Goal: Task Accomplishment & Management: Complete application form

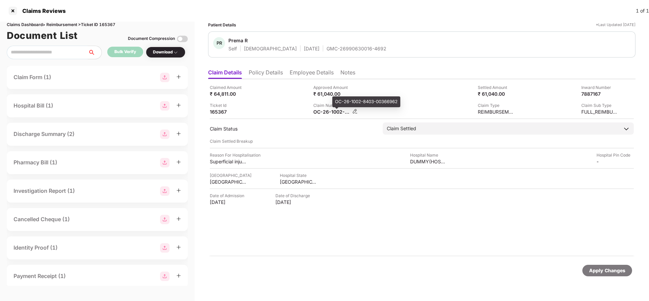
click at [335, 111] on div "OC-26-1002-8403-00366962" at bounding box center [331, 112] width 37 height 6
copy div
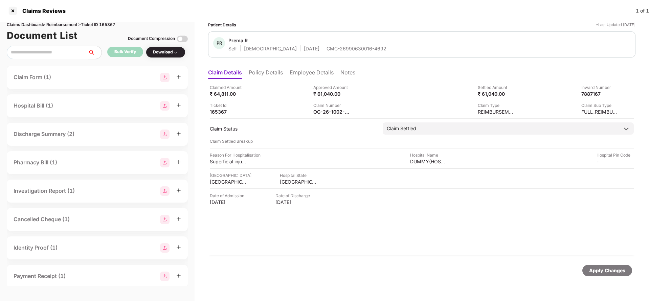
copy div
click at [596, 271] on div "Apply Changes" at bounding box center [607, 270] width 36 height 7
click at [595, 271] on div "Apply Changes" at bounding box center [607, 270] width 36 height 7
click at [595, 272] on div "Apply Changes" at bounding box center [607, 270] width 36 height 7
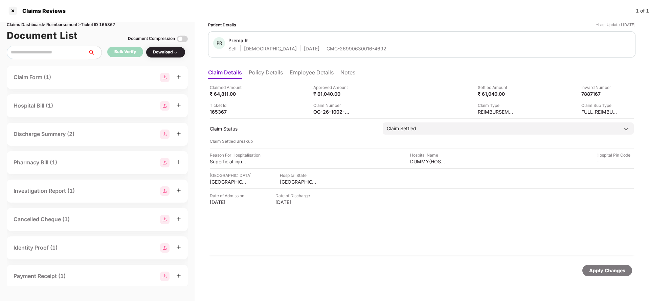
click at [305, 70] on li "Employee Details" at bounding box center [312, 74] width 44 height 10
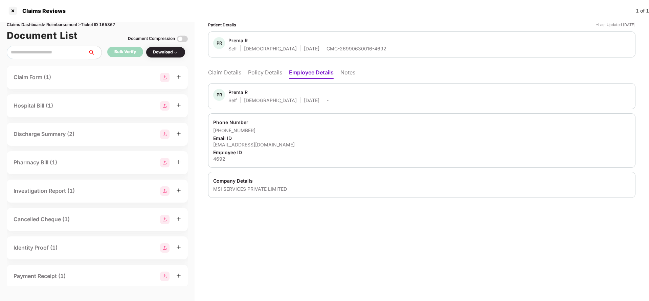
click at [245, 144] on div "prema.r@msisurfaces.com" at bounding box center [421, 144] width 417 height 6
copy div "prema.r@msisurfaces.com"
click at [228, 76] on li "Claim Details" at bounding box center [224, 74] width 33 height 10
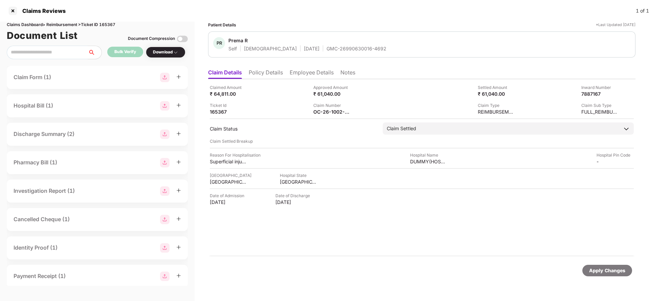
click at [323, 107] on div "Claim Number" at bounding box center [331, 105] width 37 height 6
click at [326, 115] on div "OC-26-1002-8403-00366962" at bounding box center [331, 112] width 37 height 6
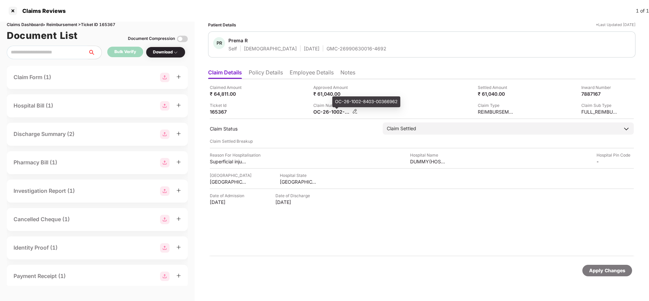
copy div
click at [607, 270] on div "Apply Changes" at bounding box center [607, 270] width 36 height 7
click at [102, 21] on div "Claims Reviews 1 of 1" at bounding box center [324, 11] width 649 height 22
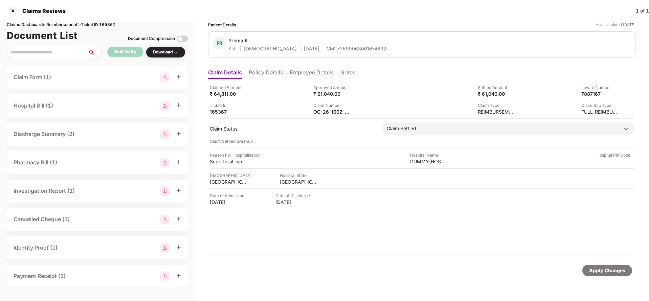
click at [109, 24] on div "Claims Dashboard > Reimbursement > Ticket ID 165367" at bounding box center [97, 25] width 181 height 6
copy div "165367"
click at [609, 268] on div "Apply Changes" at bounding box center [607, 270] width 36 height 7
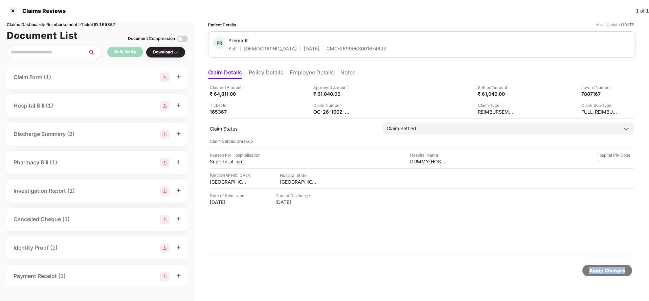
click at [609, 268] on div "Apply Changes" at bounding box center [607, 270] width 36 height 7
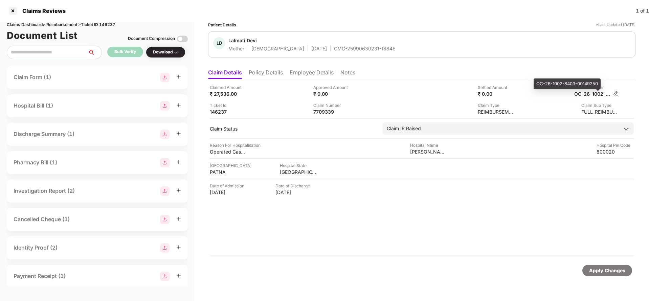
click at [593, 92] on div "OC-26-1002-8403-00149250" at bounding box center [592, 94] width 37 height 6
copy div
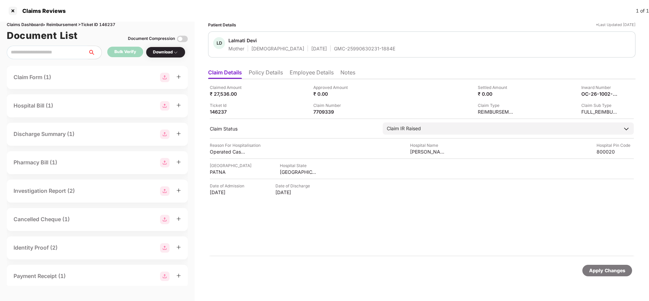
copy div
click at [334, 51] on div "GMC-25990630231-1884E" at bounding box center [364, 48] width 61 height 6
copy div "GMC-25990630231-1884E"
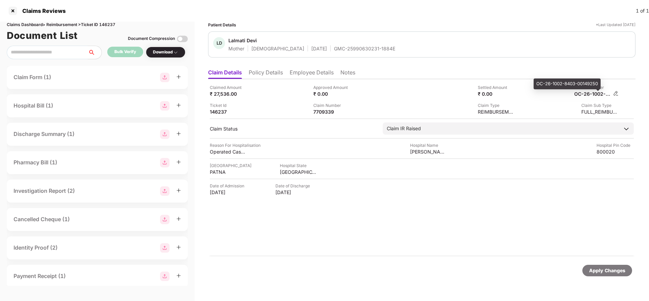
click at [584, 95] on div "OC-26-1002-8403-00149250" at bounding box center [592, 94] width 37 height 6
copy div
click at [337, 52] on div "LD Lalmati Devi Mother Female 01 Jan 1958 GMC-25990630231-1884E" at bounding box center [421, 44] width 427 height 26
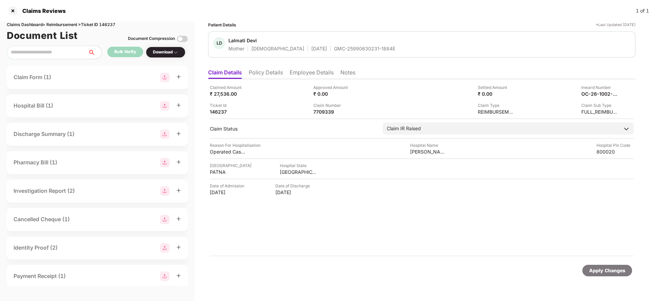
click at [337, 52] on div "LD Lalmati Devi Mother Female 01 Jan 1958 GMC-25990630231-1884E" at bounding box center [421, 44] width 427 height 26
copy div "GMC-25990630231-1884E"
click at [623, 269] on div "Apply Changes" at bounding box center [607, 270] width 36 height 7
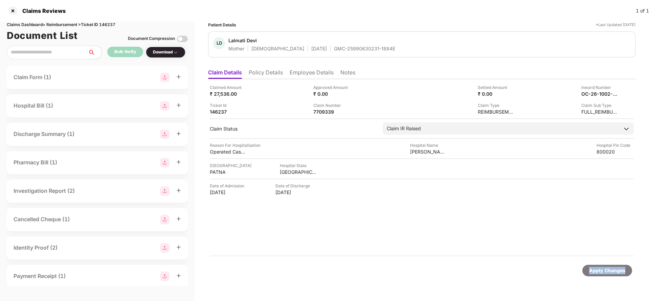
click at [623, 269] on div "Apply Changes" at bounding box center [607, 270] width 36 height 7
click at [112, 24] on div "Claims Dashboard > Reimbursement > Ticket ID 146237" at bounding box center [97, 25] width 181 height 6
copy div "146237"
click at [603, 271] on div "Apply Changes" at bounding box center [607, 270] width 36 height 7
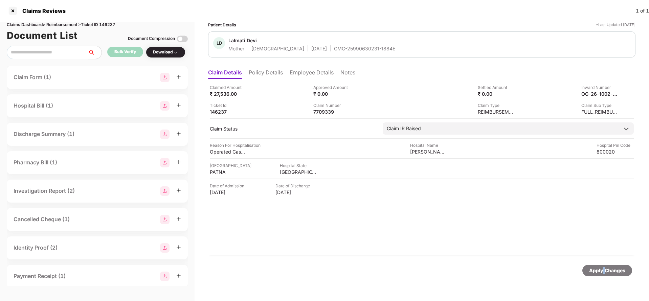
click at [603, 271] on div "Apply Changes" at bounding box center [607, 270] width 36 height 7
click at [606, 274] on div "Apply Changes" at bounding box center [607, 271] width 50 height 12
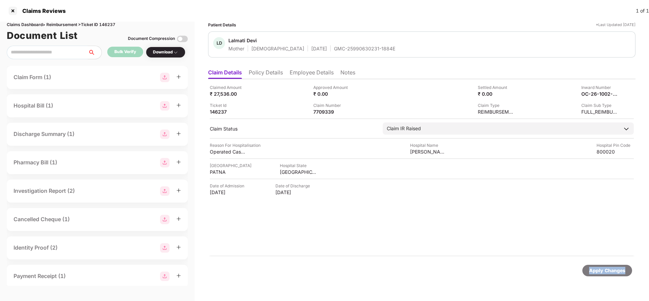
click at [606, 274] on div "Apply Changes" at bounding box center [607, 271] width 50 height 12
click at [325, 109] on div "45899021" at bounding box center [331, 112] width 37 height 6
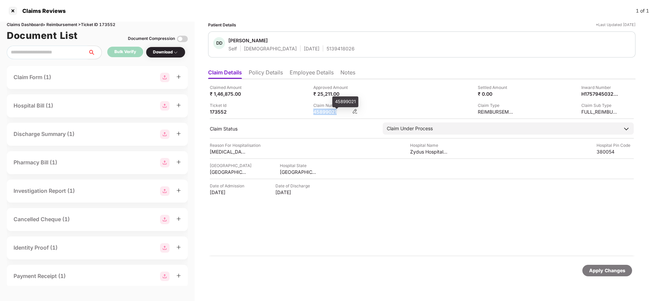
click at [325, 109] on div "45899021" at bounding box center [331, 112] width 37 height 6
copy div "45899021"
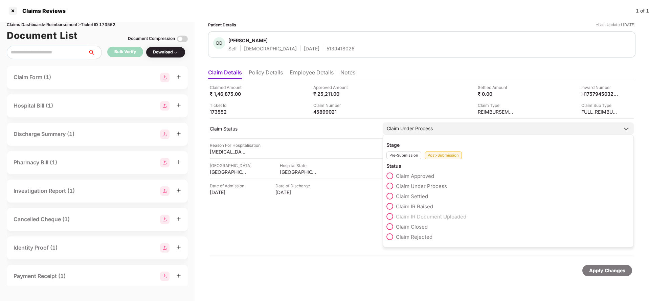
click at [408, 206] on span "Claim IR Raised" at bounding box center [414, 206] width 37 height 6
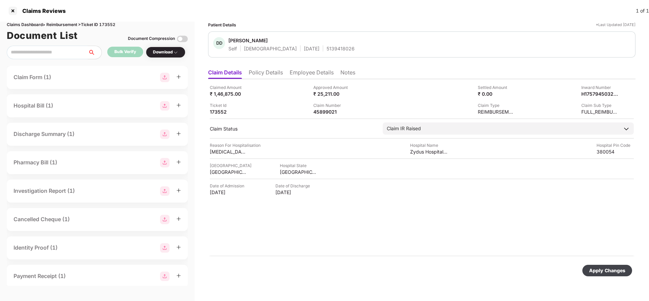
click at [599, 271] on div "Apply Changes" at bounding box center [607, 270] width 36 height 7
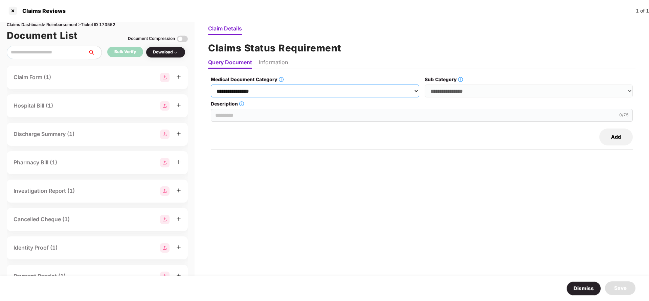
click at [267, 91] on select "**********" at bounding box center [315, 91] width 208 height 13
select select "**********"
click at [211, 85] on select "**********" at bounding box center [315, 91] width 208 height 13
click at [477, 87] on select "**********" at bounding box center [529, 91] width 208 height 13
select select "******"
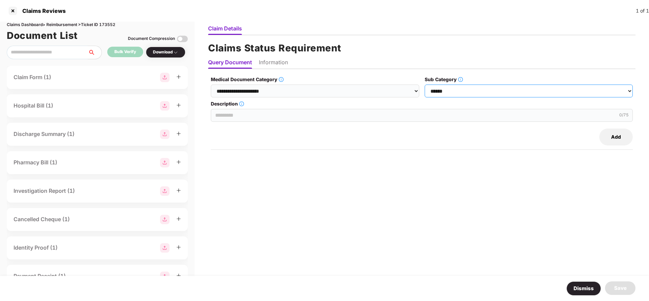
click at [425, 85] on select "**********" at bounding box center [529, 91] width 208 height 13
click at [241, 115] on input "Description" at bounding box center [422, 115] width 422 height 13
click at [369, 115] on input "Description" at bounding box center [422, 115] width 422 height 13
type input "*"
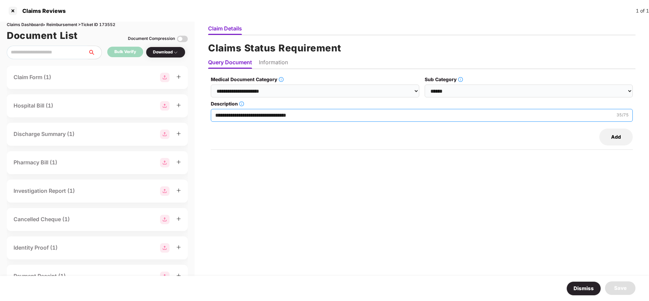
type input "**********"
click at [238, 118] on input "**********" at bounding box center [422, 115] width 422 height 13
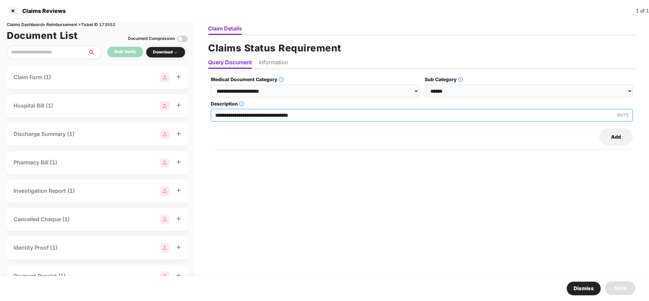
type input "**********"
click at [275, 65] on li "Information" at bounding box center [273, 64] width 29 height 10
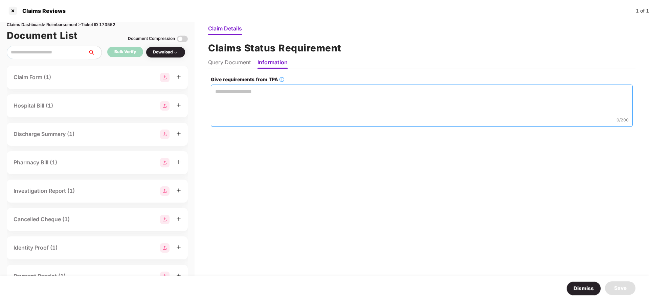
click at [258, 110] on textarea "Give requirements from TPA" at bounding box center [422, 106] width 422 height 42
paste textarea "**********"
type textarea "**********"
click at [622, 286] on div "Save" at bounding box center [620, 288] width 13 height 8
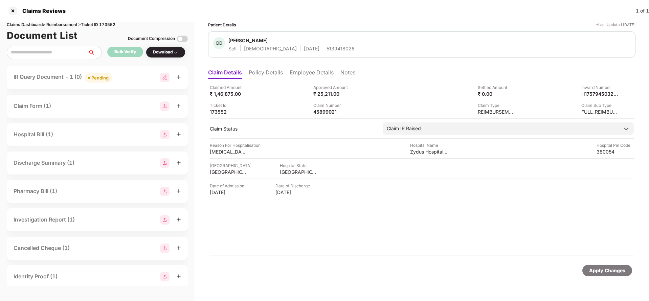
click at [603, 273] on div "Apply Changes" at bounding box center [607, 270] width 36 height 7
click at [607, 273] on div "Apply Changes" at bounding box center [607, 270] width 36 height 7
click at [112, 21] on div "Claims Reviews 1 of 1" at bounding box center [324, 11] width 649 height 22
click at [111, 23] on div "Claims Dashboard > Reimbursement > Ticket ID 173552" at bounding box center [97, 25] width 181 height 6
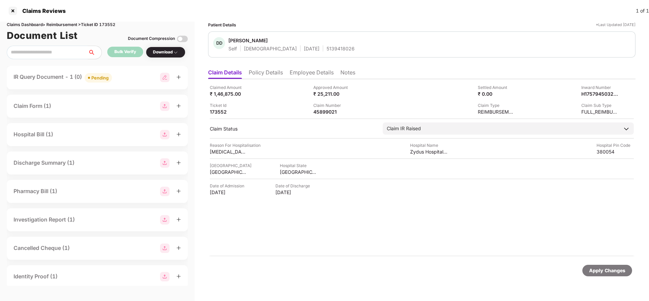
click at [111, 23] on div "Claims Dashboard > Reimbursement > Ticket ID 173552" at bounding box center [97, 25] width 181 height 6
drag, startPoint x: 158, startPoint y: 5, endPoint x: 116, endPoint y: 20, distance: 45.0
click at [159, 4] on div "Claims Reviews 1 of 1" at bounding box center [324, 11] width 649 height 22
click at [109, 25] on div "Claims Dashboard > Reimbursement > Ticket ID 173552" at bounding box center [97, 25] width 181 height 6
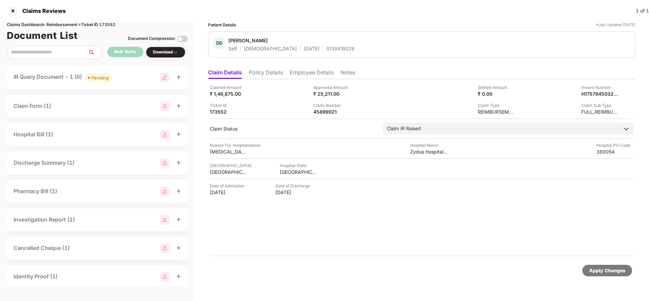
click at [109, 25] on div "Claims Dashboard > Reimbursement > Ticket ID 173552" at bounding box center [97, 25] width 181 height 6
copy div "173552"
click at [599, 266] on div "Apply Changes" at bounding box center [607, 271] width 50 height 12
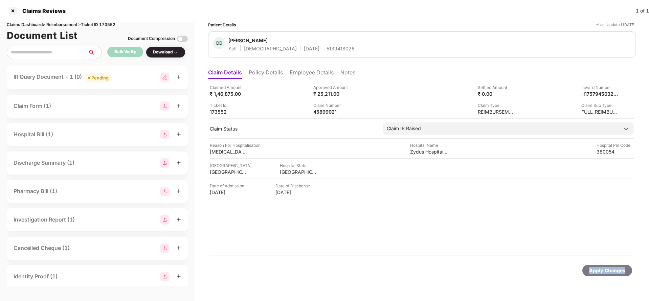
click at [599, 266] on div "Apply Changes" at bounding box center [607, 271] width 50 height 12
click at [103, 79] on div "Uploaded" at bounding box center [101, 77] width 20 height 7
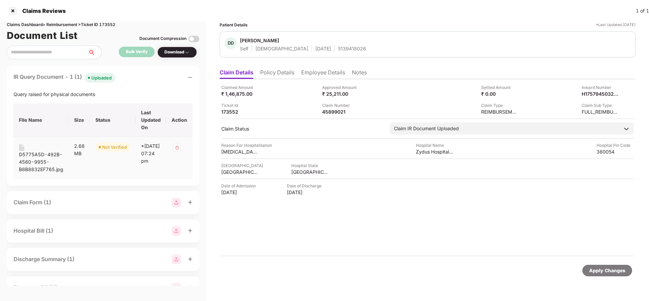
click at [37, 161] on div "D5775A5D-492B-4560-9955-B8B8832EF765.jpg" at bounding box center [41, 162] width 44 height 22
click at [376, 259] on div "Apply Changes" at bounding box center [428, 270] width 416 height 28
click at [605, 271] on div "Apply Changes" at bounding box center [607, 270] width 36 height 7
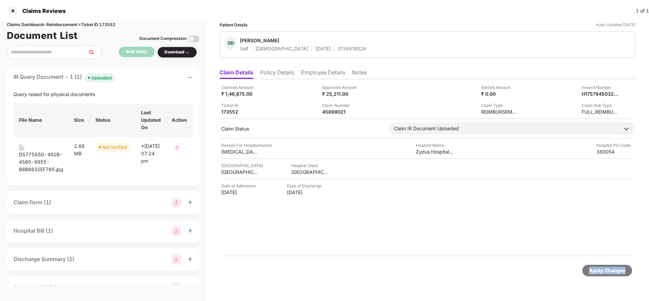
click at [605, 271] on div "Apply Changes" at bounding box center [607, 270] width 36 height 7
click at [601, 271] on div "Apply Changes" at bounding box center [607, 270] width 36 height 7
click at [609, 273] on div "Apply Changes" at bounding box center [607, 270] width 36 height 7
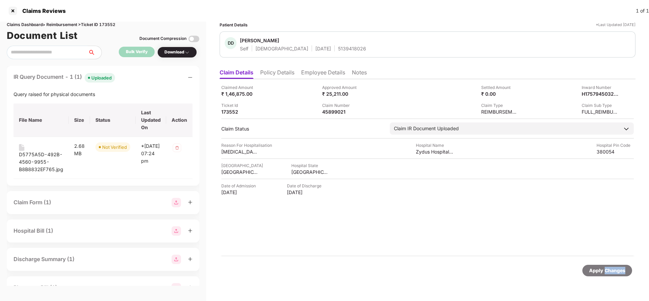
click at [609, 273] on div "Apply Changes" at bounding box center [607, 270] width 36 height 7
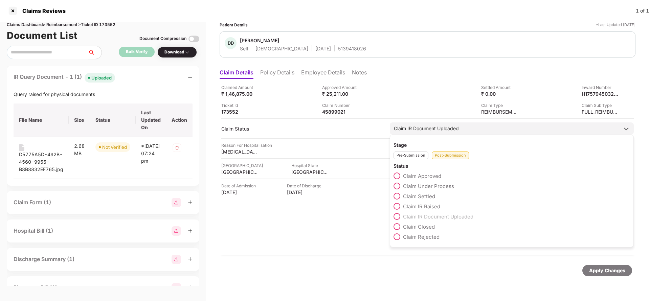
click at [424, 209] on span "Claim IR Raised" at bounding box center [421, 206] width 37 height 6
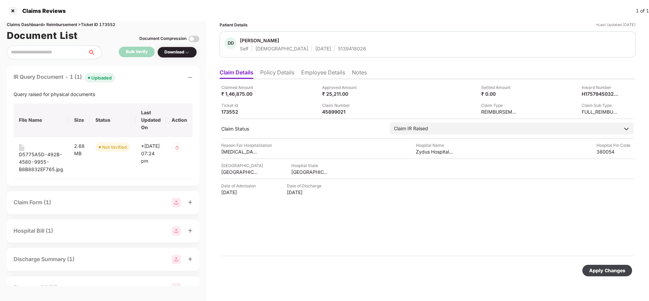
click at [614, 272] on div "Apply Changes" at bounding box center [607, 270] width 36 height 7
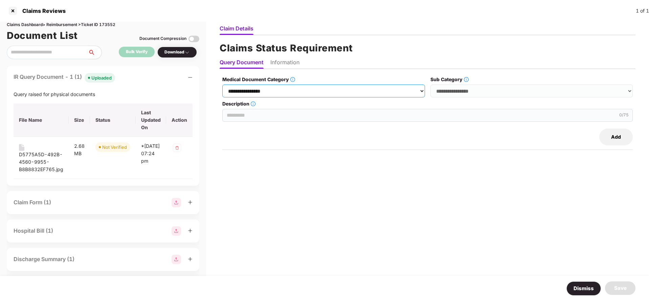
click at [295, 90] on select "**********" at bounding box center [323, 91] width 203 height 13
select select "**********"
click at [223, 85] on select "**********" at bounding box center [323, 91] width 203 height 13
click at [474, 94] on select "**********" at bounding box center [531, 91] width 203 height 13
select select "******"
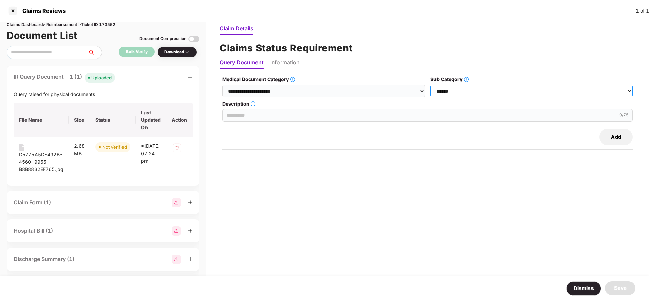
click at [431, 85] on select "**********" at bounding box center [531, 91] width 203 height 13
click at [265, 113] on input "Description" at bounding box center [427, 115] width 410 height 13
click at [258, 117] on input "**********" at bounding box center [427, 115] width 410 height 13
click at [257, 117] on input "**********" at bounding box center [427, 115] width 410 height 13
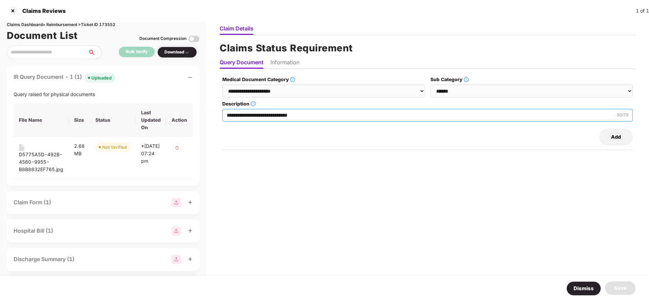
type input "**********"
click at [283, 60] on li "Information" at bounding box center [284, 64] width 29 height 10
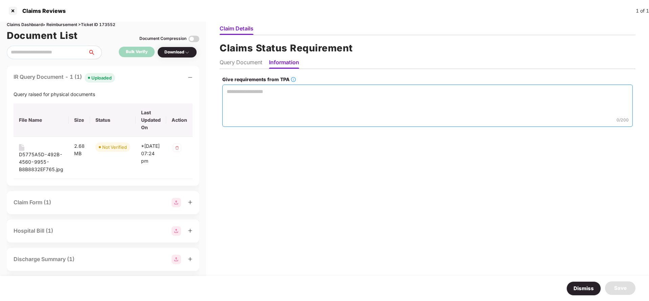
click at [254, 93] on textarea "Give requirements from TPA" at bounding box center [427, 106] width 410 height 42
paste textarea "**********"
type textarea "**********"
click at [622, 287] on div "Save" at bounding box center [620, 288] width 13 height 8
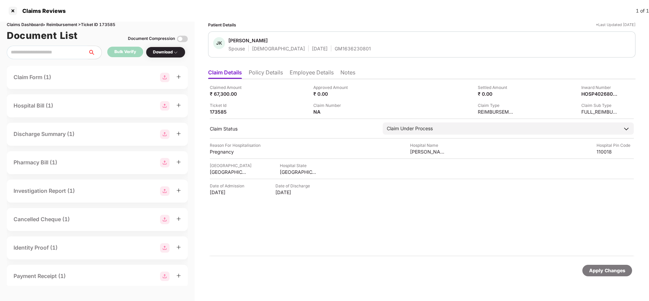
click at [275, 78] on li "Policy Details" at bounding box center [266, 74] width 34 height 10
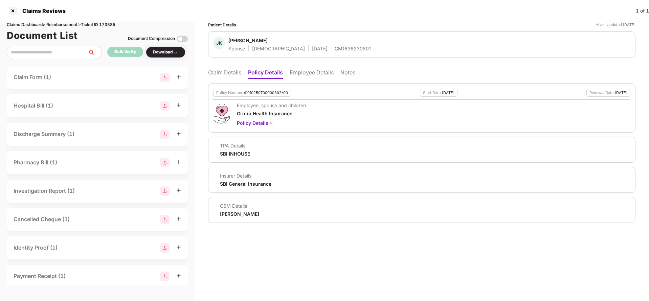
click at [301, 73] on li "Employee Details" at bounding box center [312, 74] width 44 height 10
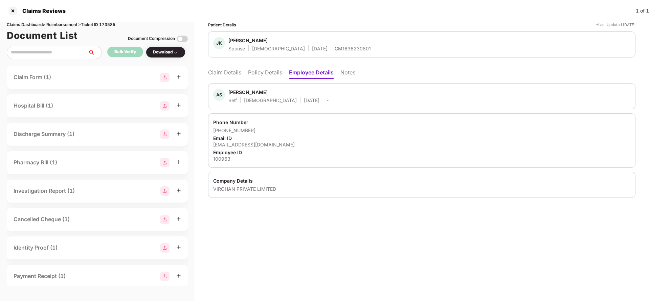
click at [223, 71] on li "Claim Details" at bounding box center [224, 74] width 33 height 10
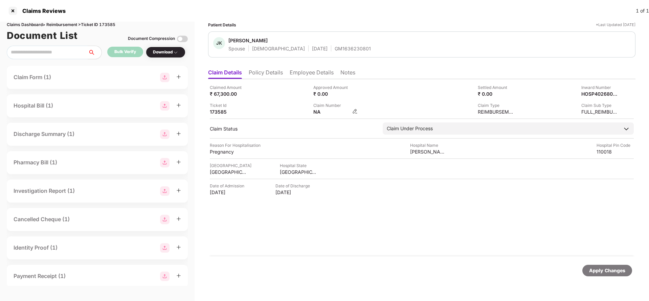
click at [356, 113] on img at bounding box center [354, 111] width 5 height 5
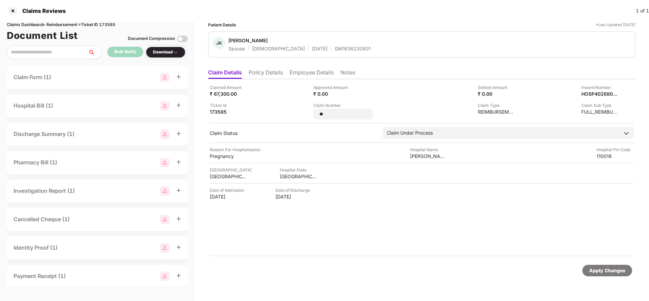
type input "*"
type input "********"
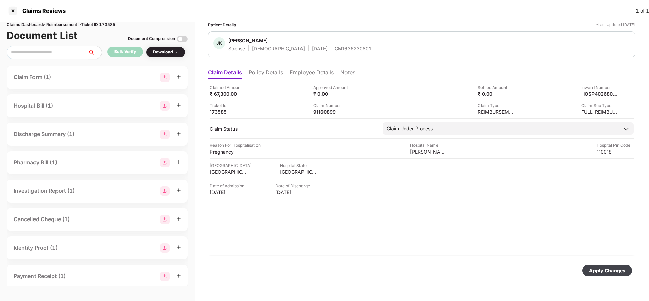
click at [612, 271] on div "Apply Changes" at bounding box center [607, 270] width 36 height 7
click at [331, 112] on div "91160899" at bounding box center [331, 112] width 37 height 6
copy div "91160899"
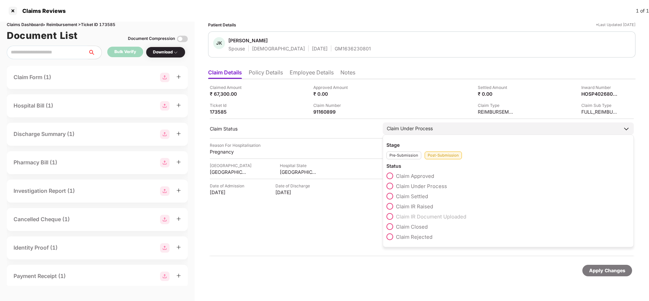
click at [409, 196] on span "Claim Settled" at bounding box center [412, 196] width 32 height 6
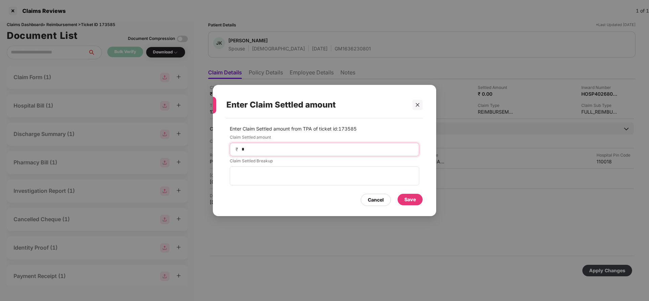
click at [271, 150] on input "*" at bounding box center [327, 149] width 173 height 7
type input "*****"
click at [403, 194] on div "Save" at bounding box center [410, 200] width 25 height 12
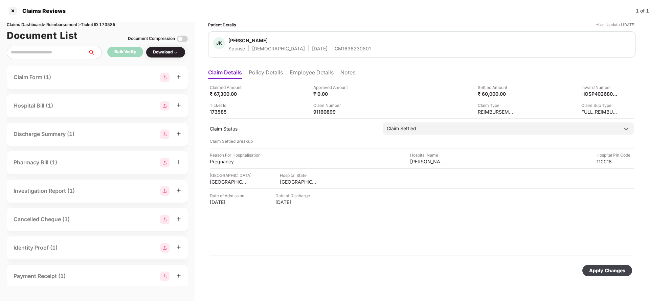
click at [621, 269] on div "Apply Changes" at bounding box center [607, 270] width 36 height 7
click at [325, 110] on div "91160899" at bounding box center [331, 112] width 37 height 6
copy div "91160899"
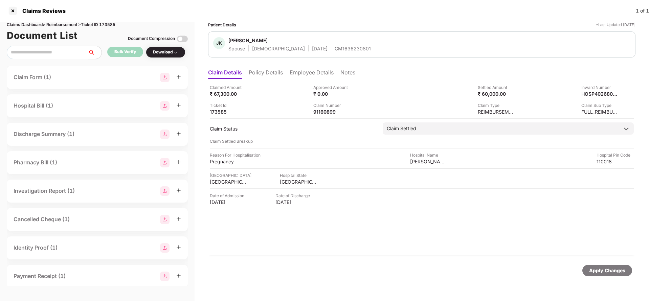
click at [607, 273] on div "Apply Changes" at bounding box center [607, 270] width 36 height 7
click at [109, 22] on div "Claims Dashboard > Reimbursement > Ticket ID 173585" at bounding box center [97, 25] width 181 height 6
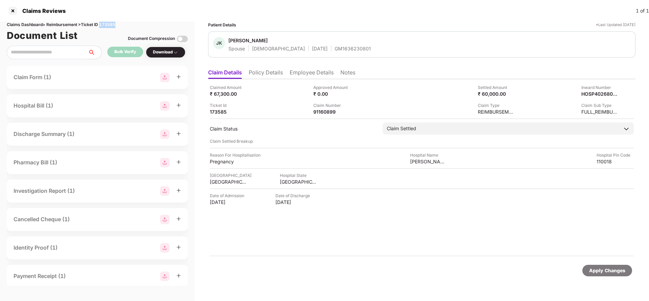
click at [109, 22] on div "Claims Dashboard > Reimbursement > Ticket ID 173585" at bounding box center [97, 25] width 181 height 6
copy div "173585"
click at [602, 269] on div "Apply Changes" at bounding box center [607, 270] width 36 height 7
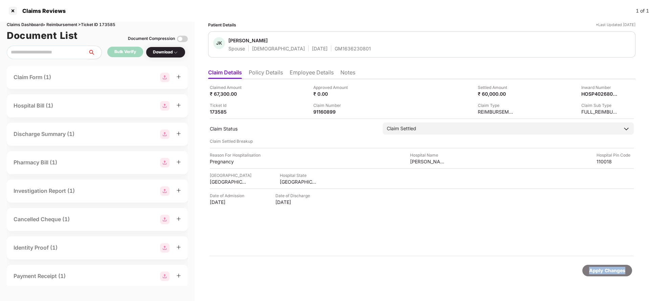
click at [602, 269] on div "Apply Changes" at bounding box center [607, 270] width 36 height 7
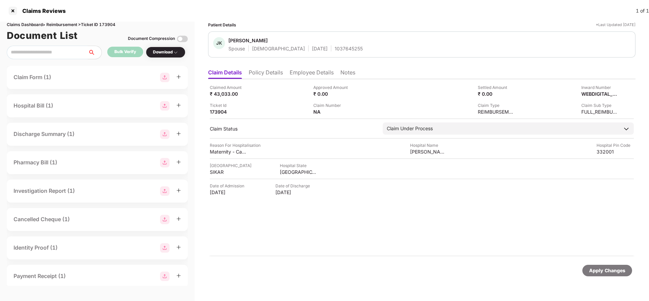
click at [335, 51] on div "1037645255" at bounding box center [349, 48] width 28 height 6
copy div "1037645255"
click at [355, 110] on img at bounding box center [354, 111] width 5 height 5
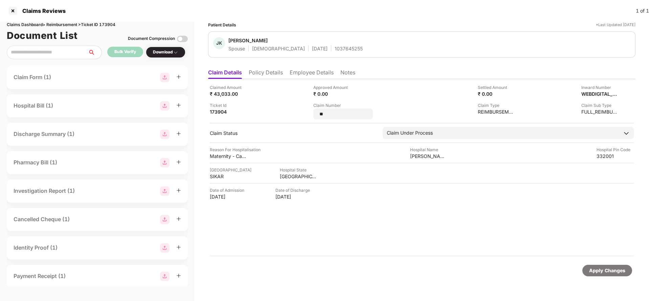
type input "*"
type input "**********"
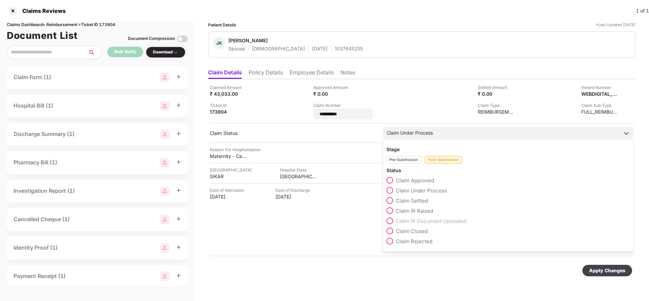
click at [420, 135] on div "Claim Under Process Stage Pre-Submission Post-Submission Status Claim Approved …" at bounding box center [508, 133] width 251 height 12
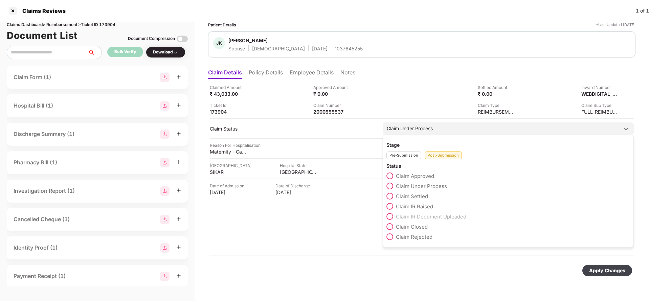
click at [416, 196] on span "Claim Settled" at bounding box center [412, 196] width 32 height 6
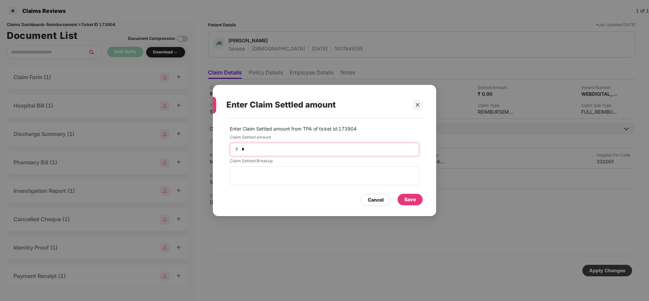
click at [265, 148] on input "*" at bounding box center [327, 149] width 173 height 7
type input "*****"
click at [410, 201] on div "Save" at bounding box center [410, 199] width 12 height 7
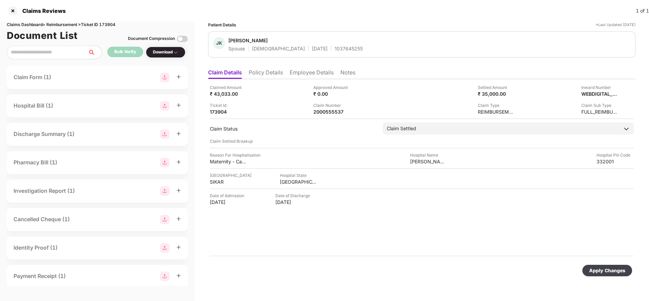
click at [627, 273] on div "Apply Changes" at bounding box center [607, 271] width 50 height 12
click at [327, 110] on div "2000555537" at bounding box center [331, 112] width 37 height 6
copy div "2000555537"
click at [616, 273] on div "Apply Changes" at bounding box center [607, 270] width 36 height 7
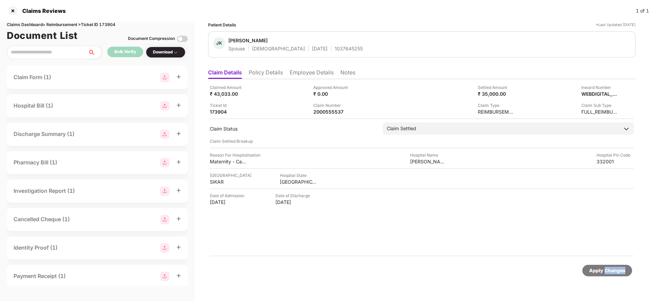
click at [616, 273] on div "Apply Changes" at bounding box center [607, 270] width 36 height 7
click at [110, 23] on div "Claims Dashboard > Reimbursement > Ticket ID 173904" at bounding box center [97, 25] width 181 height 6
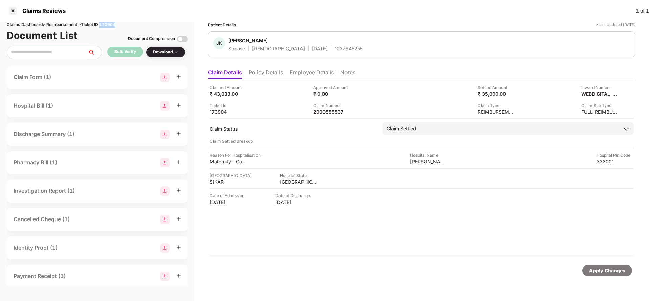
copy div "173904"
click at [623, 268] on div "Apply Changes" at bounding box center [607, 270] width 36 height 7
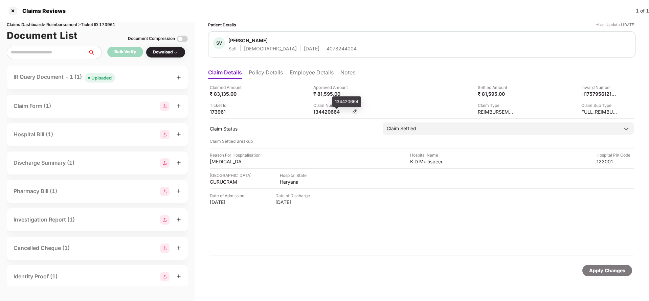
click at [316, 113] on div "134420664" at bounding box center [331, 112] width 37 height 6
copy div "134420664"
click at [613, 263] on div "Apply Changes" at bounding box center [421, 270] width 427 height 28
click at [613, 270] on div "Apply Changes" at bounding box center [607, 270] width 36 height 7
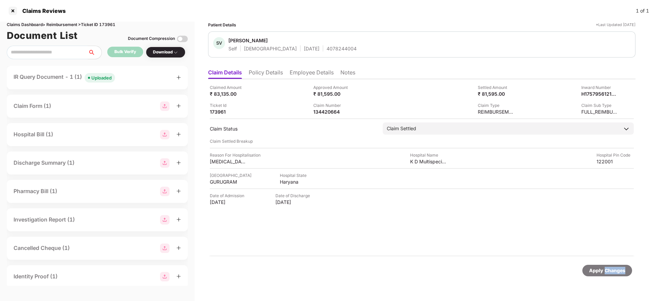
click at [613, 270] on div "Apply Changes" at bounding box center [607, 270] width 36 height 7
click at [110, 23] on div "Claims Dashboard > Reimbursement > Ticket ID 173961" at bounding box center [97, 25] width 181 height 6
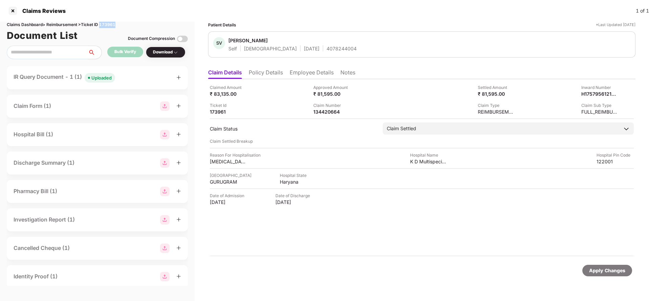
copy div "173961"
click at [603, 274] on div "Apply Changes" at bounding box center [607, 271] width 50 height 12
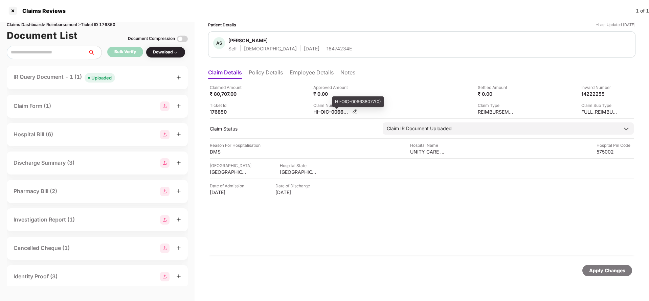
click at [325, 114] on div "HI-OIC-006638077(0)" at bounding box center [331, 112] width 37 height 6
copy div
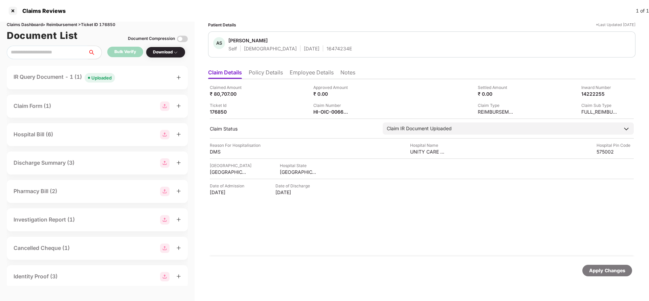
click at [102, 76] on div "Uploaded" at bounding box center [101, 77] width 20 height 7
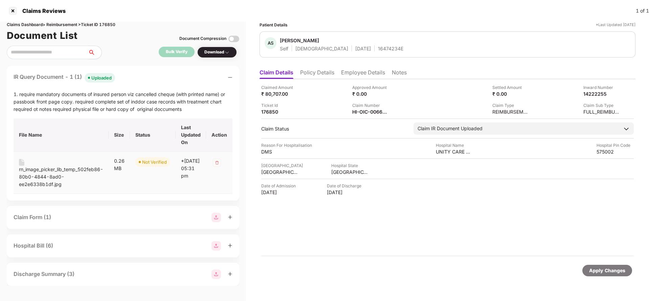
click at [39, 179] on div "rn_image_picker_lib_temp_502feb86-80b0-4844-8ad0-ee2e6338b1df.jpg" at bounding box center [61, 177] width 84 height 22
click at [372, 110] on div "HI-OIC-006638077(0)" at bounding box center [370, 112] width 37 height 6
copy div
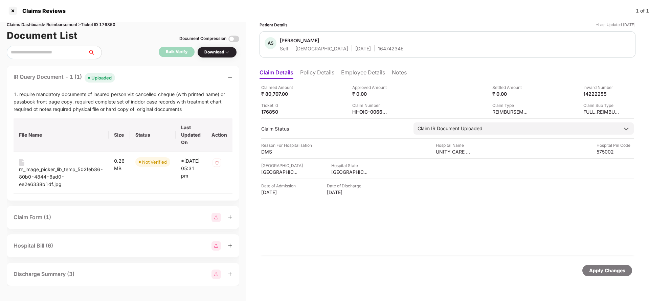
click at [368, 57] on div "AS Abhishek S Shetty Self Male 26 Mar 1995 16474234E" at bounding box center [448, 44] width 376 height 26
copy div "16474234E"
click at [368, 113] on div "HI-OIC-006638077(0)" at bounding box center [370, 112] width 37 height 6
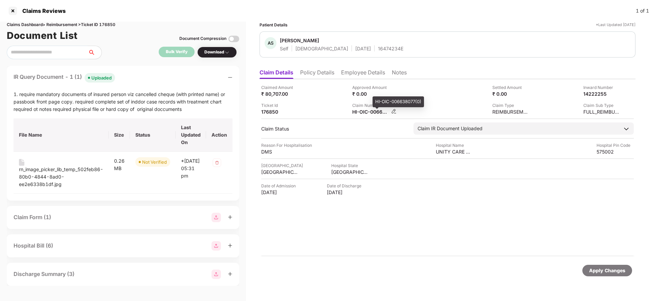
click at [368, 113] on div "HI-OIC-006638077(0)" at bounding box center [370, 112] width 37 height 6
copy div
click at [378, 46] on div "16474234E" at bounding box center [390, 48] width 25 height 6
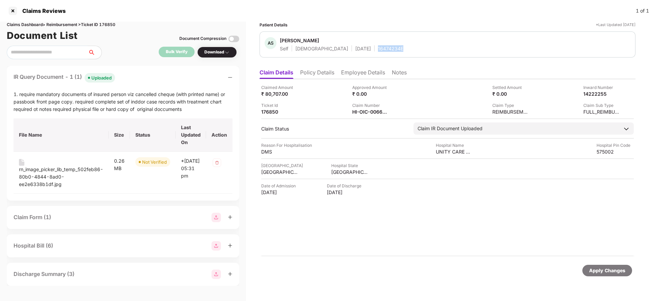
copy div "16474234E"
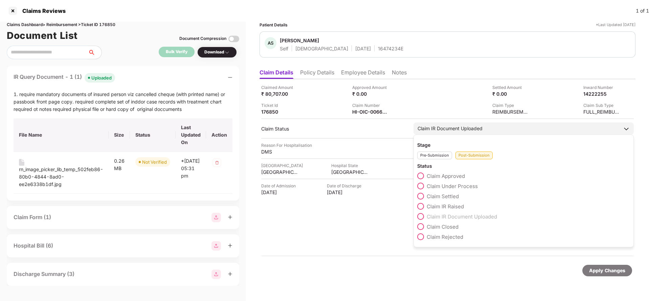
click at [443, 209] on span "Claim IR Raised" at bounding box center [445, 206] width 37 height 6
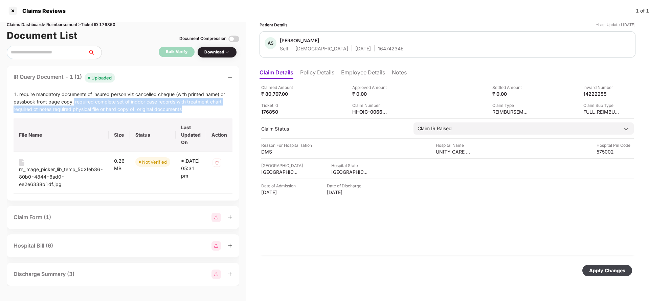
drag, startPoint x: 73, startPoint y: 101, endPoint x: 187, endPoint y: 108, distance: 113.9
click at [187, 108] on div "1. require mandatory documents of insured person viz cancelled cheque (with pri…" at bounding box center [123, 102] width 219 height 22
copy div "required complete set of inddor case records with treatment chart required ot n…"
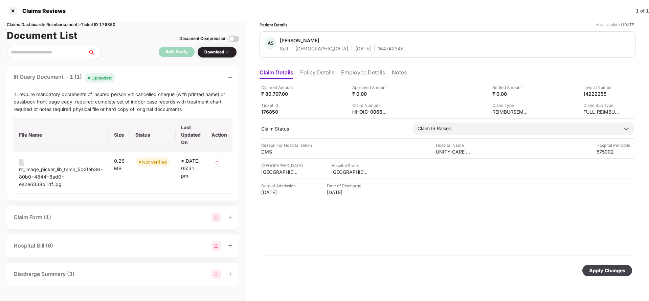
click at [610, 271] on div "Apply Changes" at bounding box center [607, 270] width 36 height 7
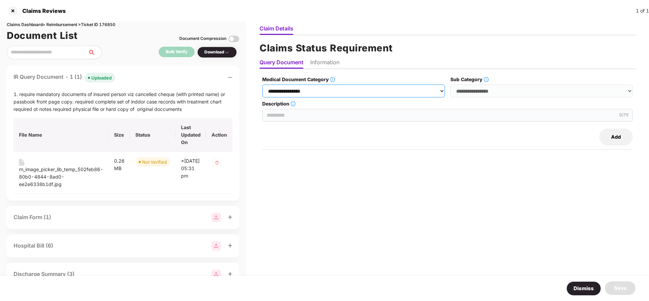
click at [367, 86] on select "**********" at bounding box center [353, 91] width 183 height 13
select select "**********"
click at [264, 85] on select "**********" at bounding box center [353, 91] width 183 height 13
click at [484, 94] on select "**********" at bounding box center [541, 91] width 183 height 13
select select "******"
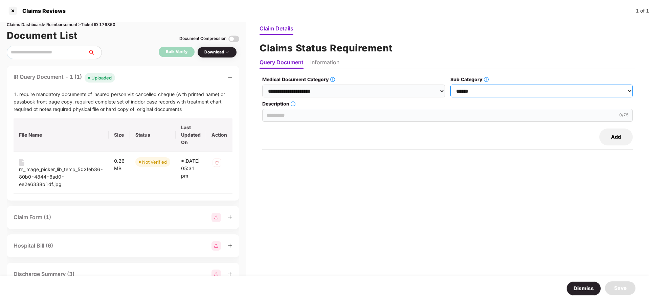
click at [451, 85] on select "**********" at bounding box center [541, 91] width 183 height 13
click at [287, 112] on input "Description" at bounding box center [447, 115] width 371 height 13
paste input "**********"
type input "*"
click at [326, 116] on input "**********" at bounding box center [447, 115] width 371 height 13
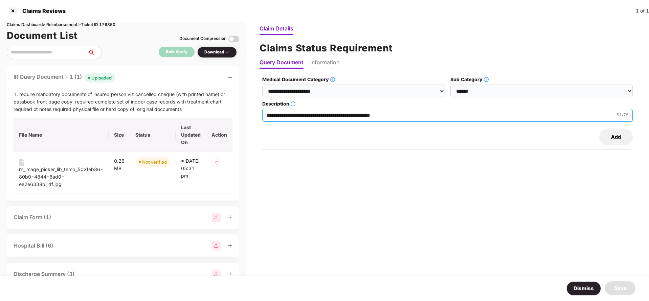
click at [326, 116] on input "**********" at bounding box center [447, 115] width 371 height 13
type input "**********"
click at [325, 62] on li "Information" at bounding box center [324, 64] width 29 height 10
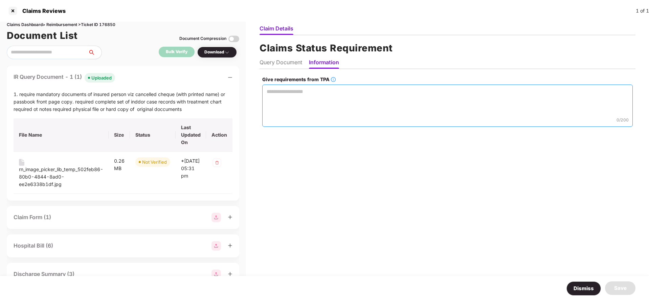
click at [315, 112] on textarea "Give requirements from TPA" at bounding box center [447, 106] width 371 height 42
paste textarea "**********"
type textarea "**********"
click at [620, 289] on div "Save" at bounding box center [620, 288] width 13 height 8
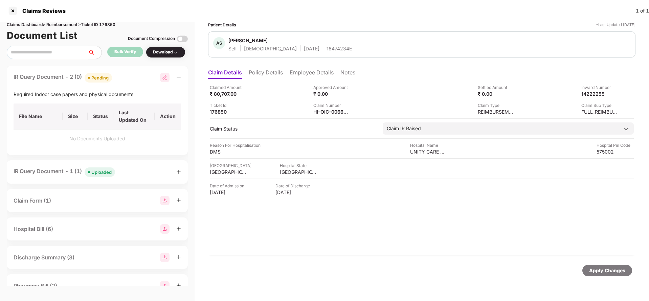
click at [611, 271] on div "Apply Changes" at bounding box center [607, 270] width 36 height 7
click at [110, 26] on div "Claims Dashboard > Reimbursement > Ticket ID 176850" at bounding box center [97, 25] width 181 height 6
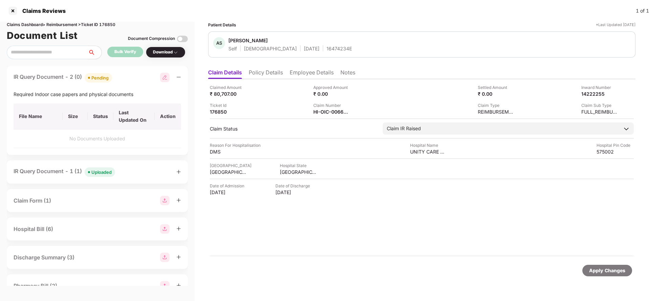
click at [110, 26] on div "Claims Dashboard > Reimbursement > Ticket ID 176850" at bounding box center [97, 25] width 181 height 6
copy div "176850"
click at [604, 270] on div "Apply Changes" at bounding box center [607, 270] width 36 height 7
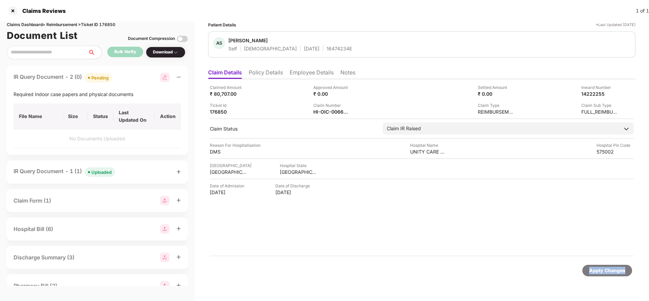
click at [604, 270] on div "Apply Changes" at bounding box center [607, 270] width 36 height 7
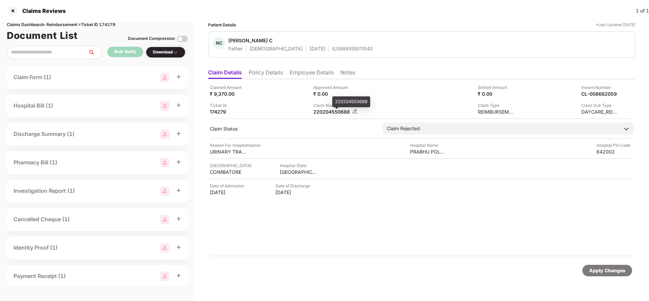
click at [333, 110] on div "220204550688" at bounding box center [331, 112] width 37 height 6
copy div "220204550688"
click at [596, 269] on div "Apply Changes" at bounding box center [607, 270] width 36 height 7
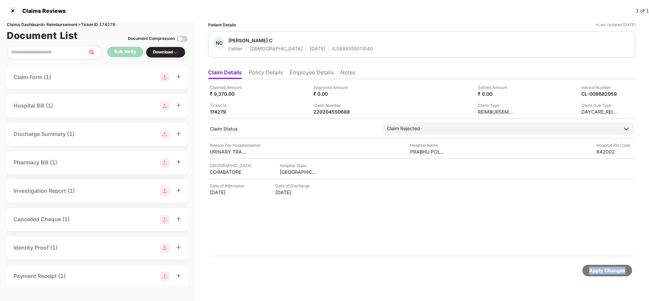
click at [596, 269] on div "Apply Changes" at bounding box center [607, 270] width 36 height 7
click at [103, 23] on div "Claims Dashboard > Reimbursement > Ticket ID 174279" at bounding box center [97, 25] width 181 height 6
copy div "174279"
click at [602, 268] on div "Apply Changes" at bounding box center [607, 270] width 36 height 7
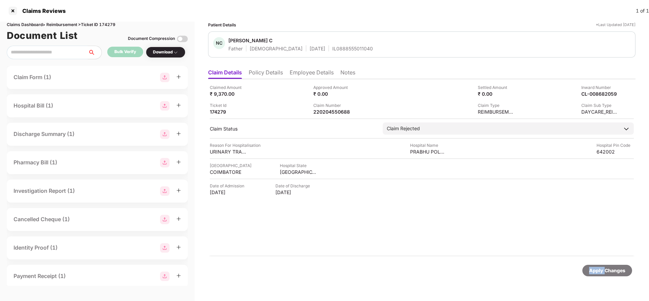
click at [602, 268] on div "Apply Changes" at bounding box center [607, 270] width 36 height 7
click at [263, 75] on li "Policy Details" at bounding box center [266, 74] width 34 height 10
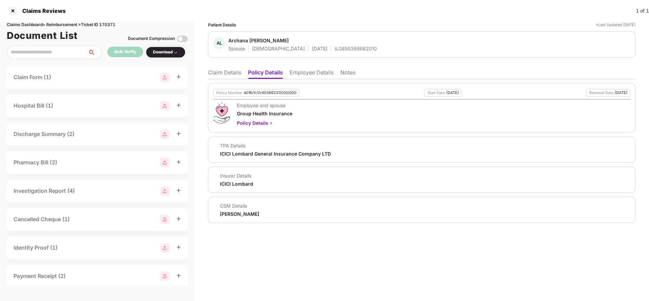
click at [316, 76] on li "Employee Details" at bounding box center [312, 74] width 44 height 10
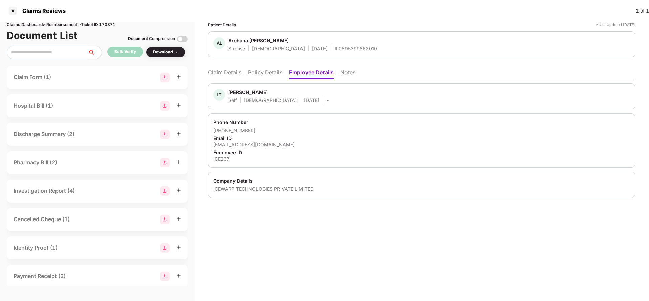
click at [219, 67] on ul "Claim Details Policy Details Employee Details Notes" at bounding box center [421, 73] width 427 height 14
click at [224, 75] on li "Claim Details" at bounding box center [224, 74] width 33 height 10
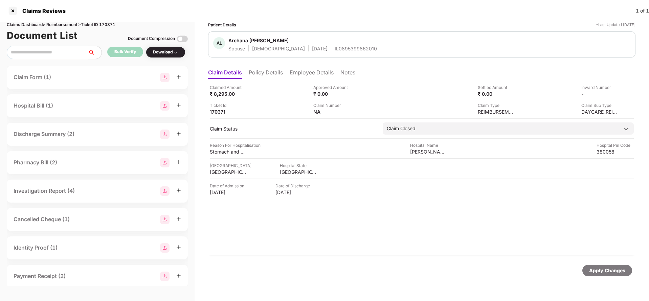
click at [307, 74] on li "Employee Details" at bounding box center [312, 74] width 44 height 10
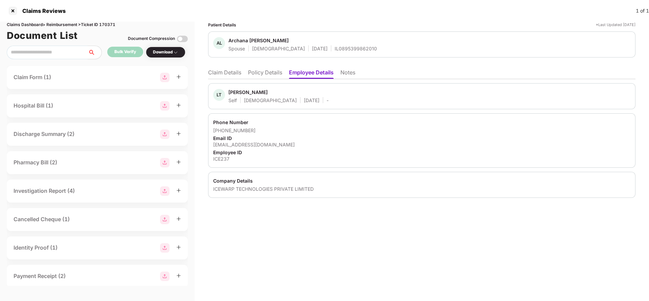
click at [259, 76] on li "Policy Details" at bounding box center [265, 74] width 34 height 10
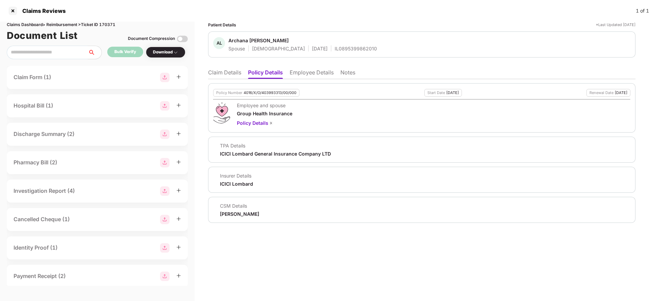
click at [232, 73] on li "Claim Details" at bounding box center [224, 74] width 33 height 10
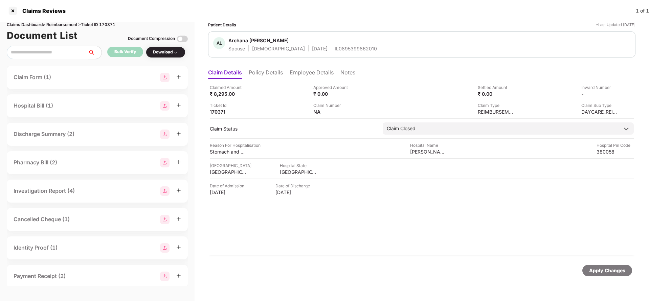
click at [604, 266] on div "Apply Changes" at bounding box center [607, 271] width 50 height 12
click at [276, 71] on li "Policy Details" at bounding box center [266, 74] width 34 height 10
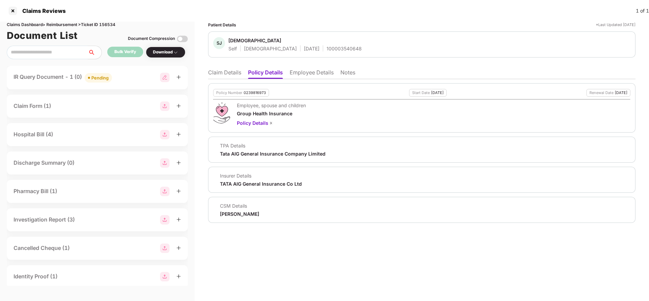
click at [307, 72] on li "Employee Details" at bounding box center [312, 74] width 44 height 10
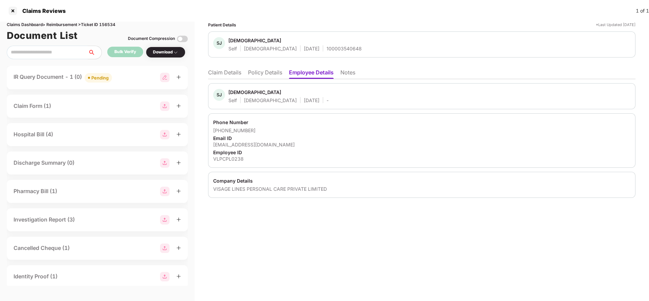
click at [235, 76] on li "Claim Details" at bounding box center [224, 74] width 33 height 10
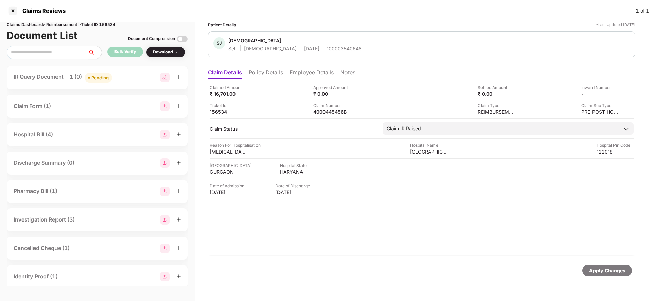
click at [256, 73] on li "Policy Details" at bounding box center [266, 74] width 34 height 10
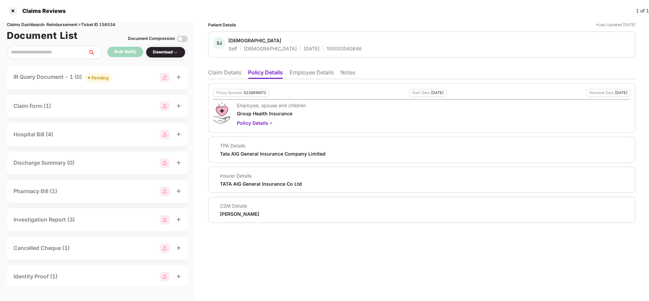
click at [308, 73] on li "Employee Details" at bounding box center [312, 74] width 44 height 10
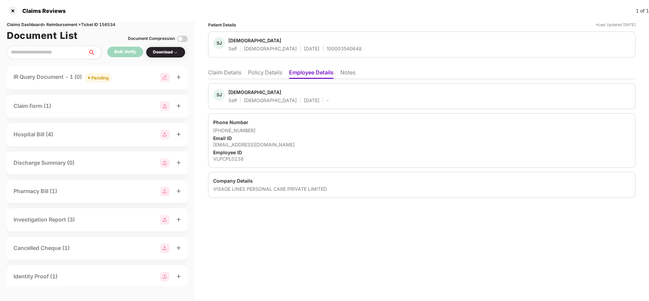
click at [341, 73] on li "Notes" at bounding box center [347, 74] width 15 height 10
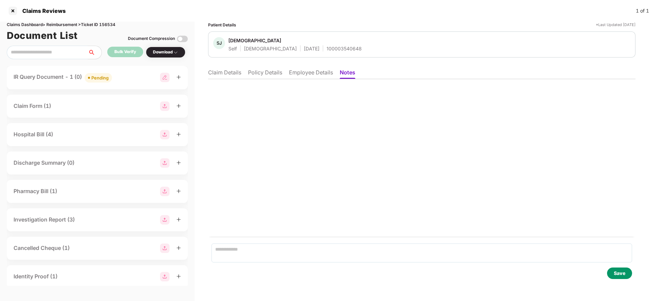
click at [228, 77] on li "Claim Details" at bounding box center [224, 74] width 33 height 10
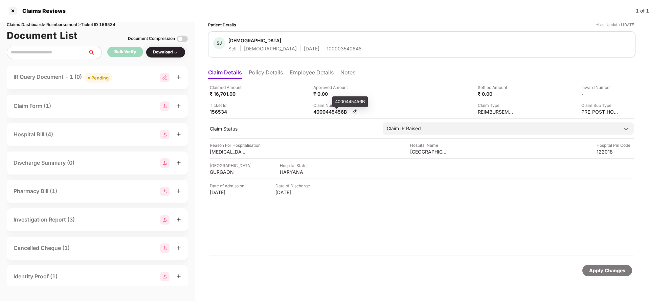
click at [344, 111] on div "4000445456B" at bounding box center [331, 112] width 37 height 6
copy div "4000445456B"
click at [344, 111] on div "4000445456B" at bounding box center [331, 112] width 37 height 6
click at [595, 271] on div "Apply Changes" at bounding box center [607, 270] width 36 height 7
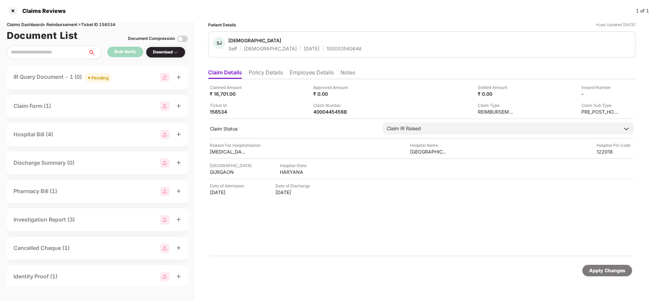
click at [109, 25] on div "Claims Dashboard > Reimbursement > Ticket ID 156534" at bounding box center [97, 25] width 181 height 6
copy div "156534"
click at [601, 271] on div "Apply Changes" at bounding box center [607, 270] width 36 height 7
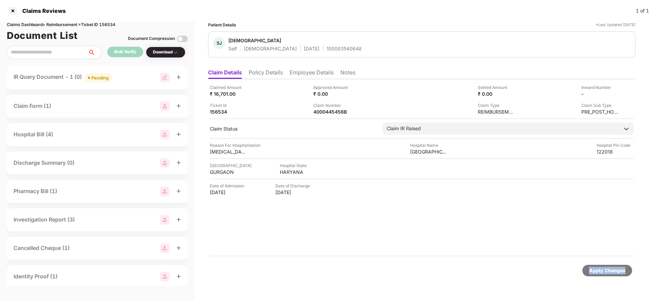
click at [601, 271] on div "Apply Changes" at bounding box center [607, 270] width 36 height 7
